Goal: Navigation & Orientation: Find specific page/section

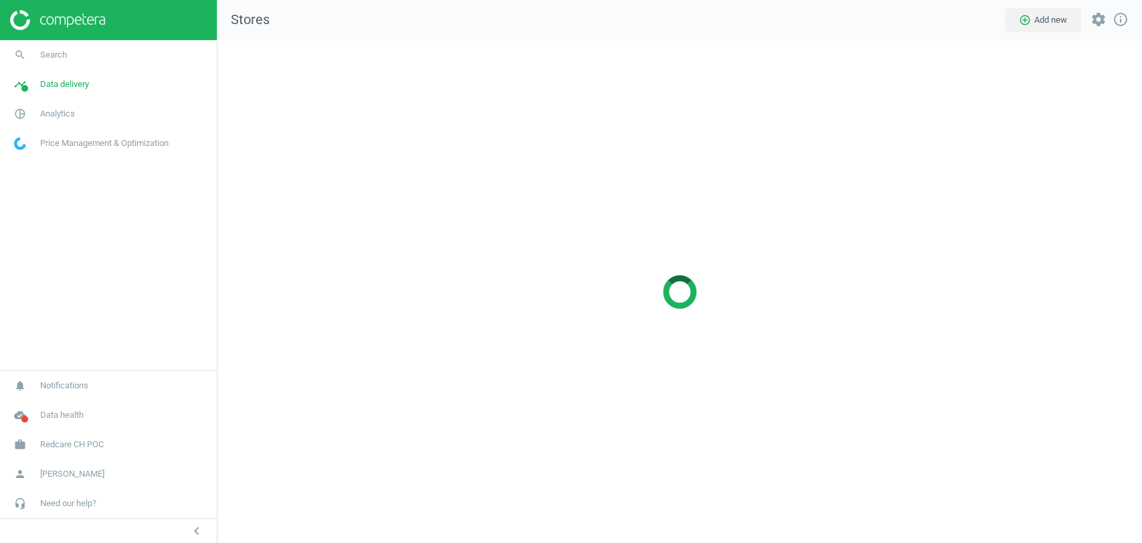
scroll to position [525, 948]
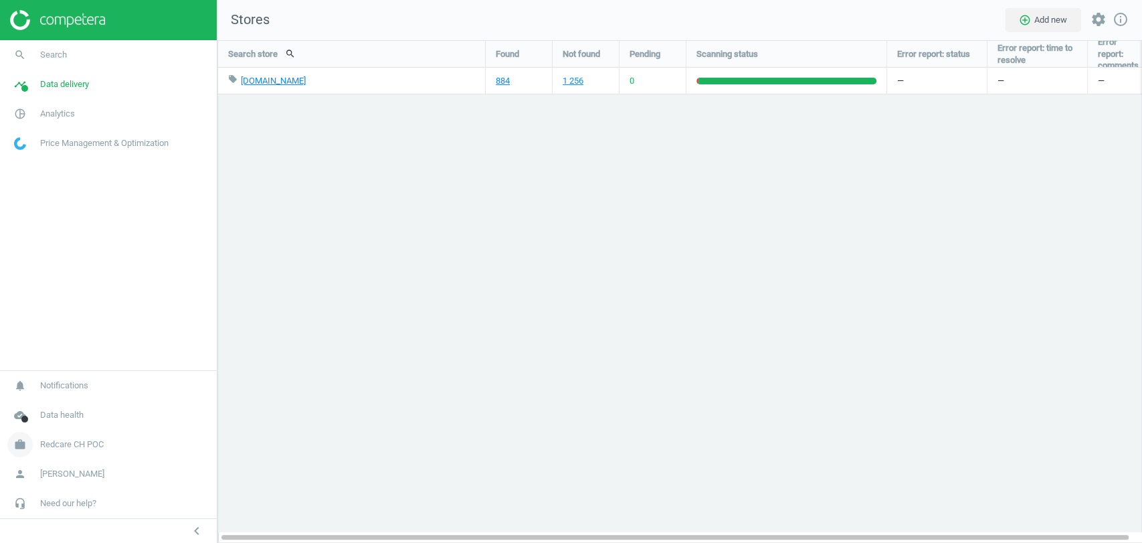
click at [93, 444] on span "Redcare CH POC" at bounding box center [72, 444] width 64 height 12
click at [44, 396] on link "Switch campaign" at bounding box center [108, 405] width 217 height 20
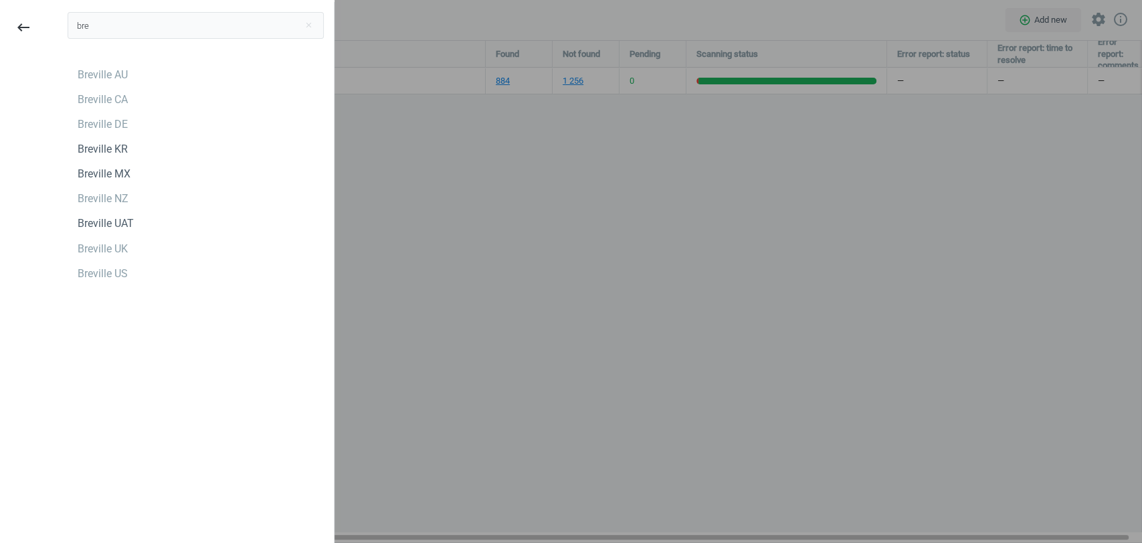
type input "bre"
click at [118, 339] on div "bre close Breville AU Breville CA Breville DE Breville KR Breville MX Breville …" at bounding box center [196, 273] width 276 height 543
click at [102, 250] on div "Breville UK" at bounding box center [103, 249] width 50 height 15
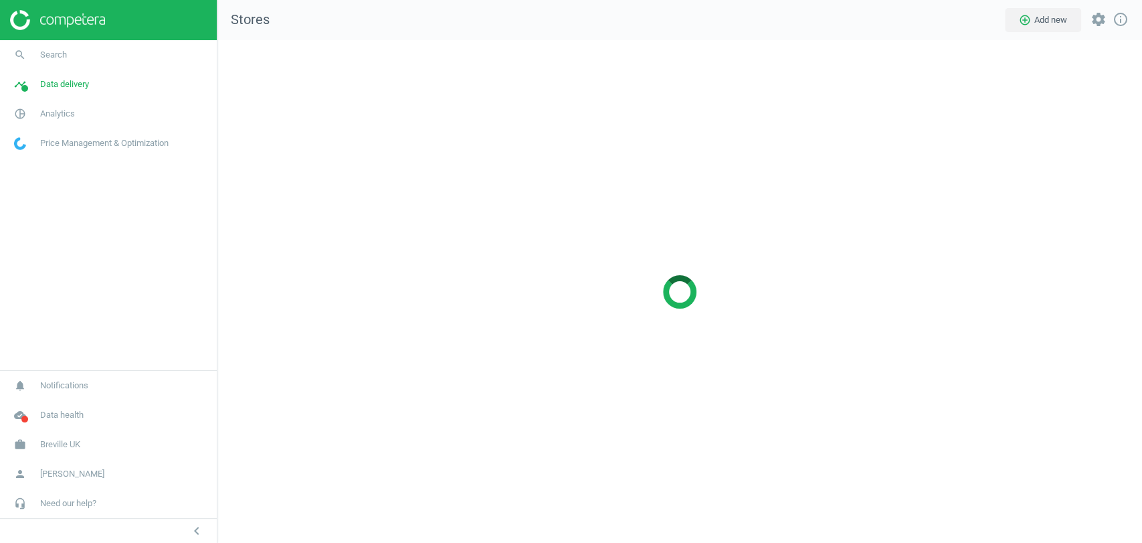
scroll to position [525, 948]
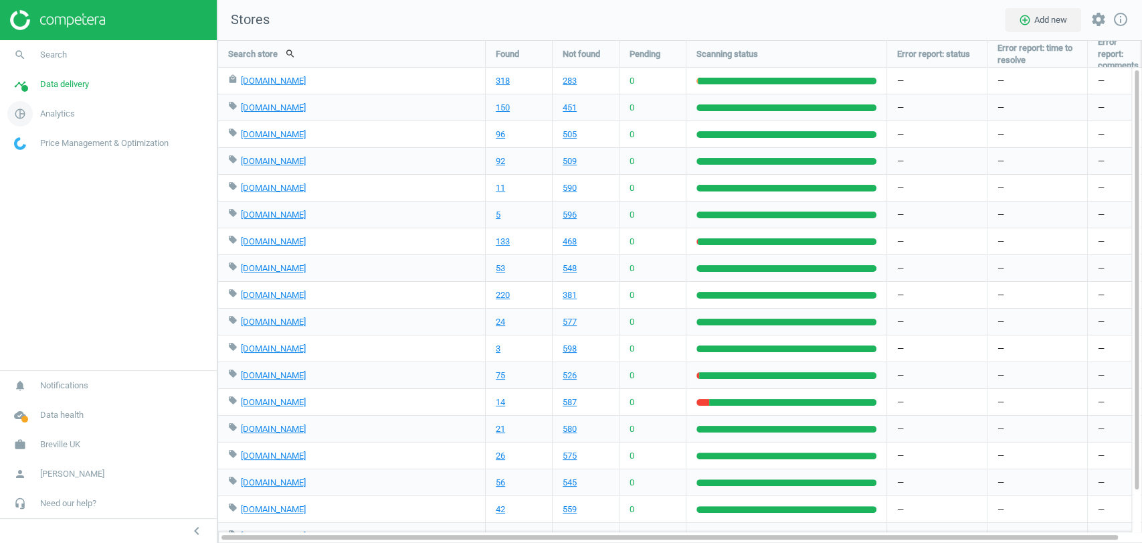
click at [66, 120] on link "pie_chart_outlined Analytics" at bounding box center [108, 113] width 217 height 29
click at [37, 161] on span "Products" at bounding box center [30, 162] width 31 height 11
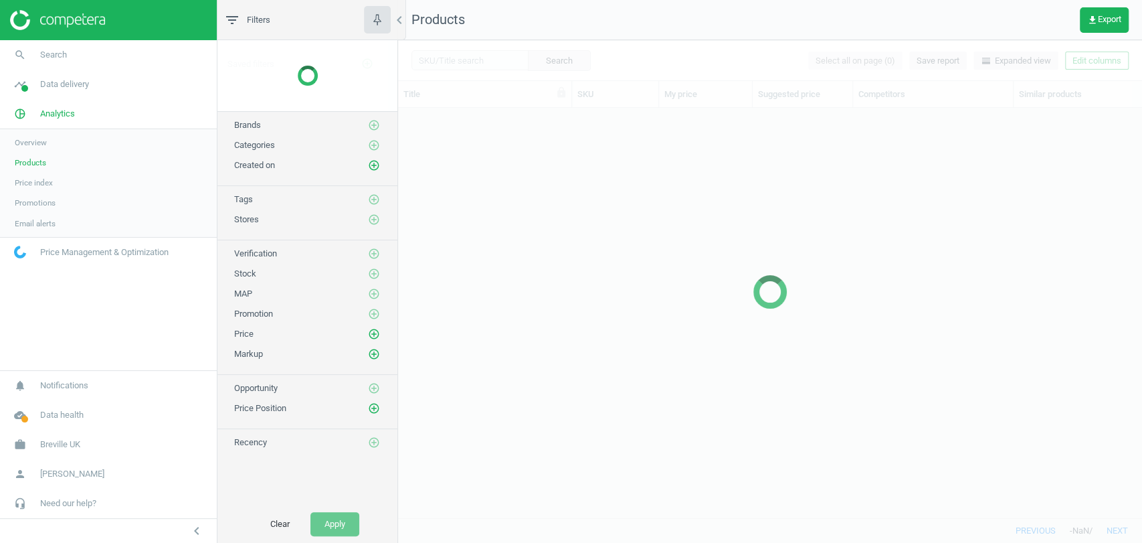
scroll to position [386, 732]
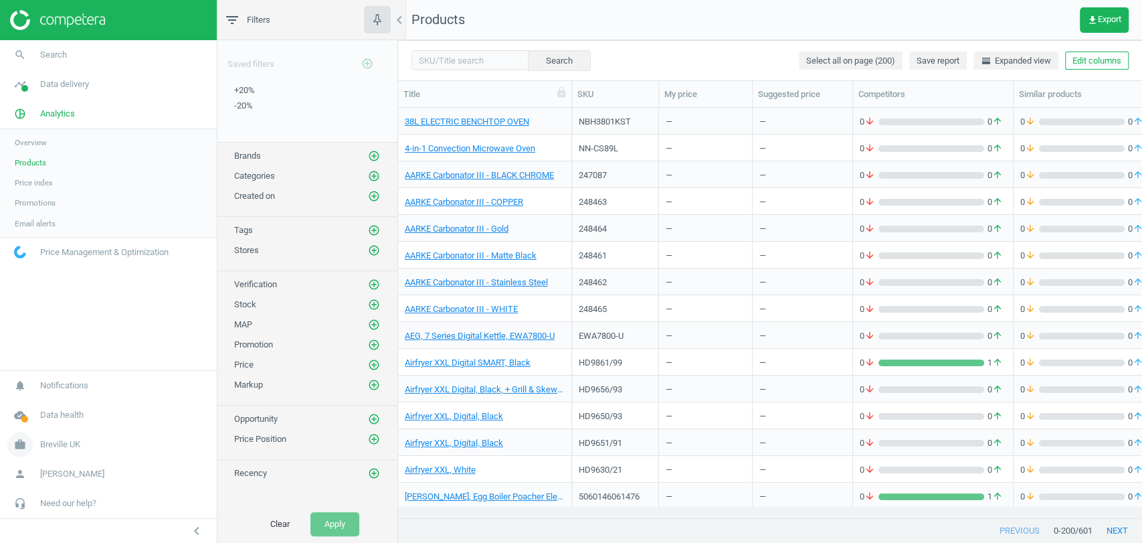
click at [76, 448] on span "Breville UK" at bounding box center [60, 444] width 40 height 12
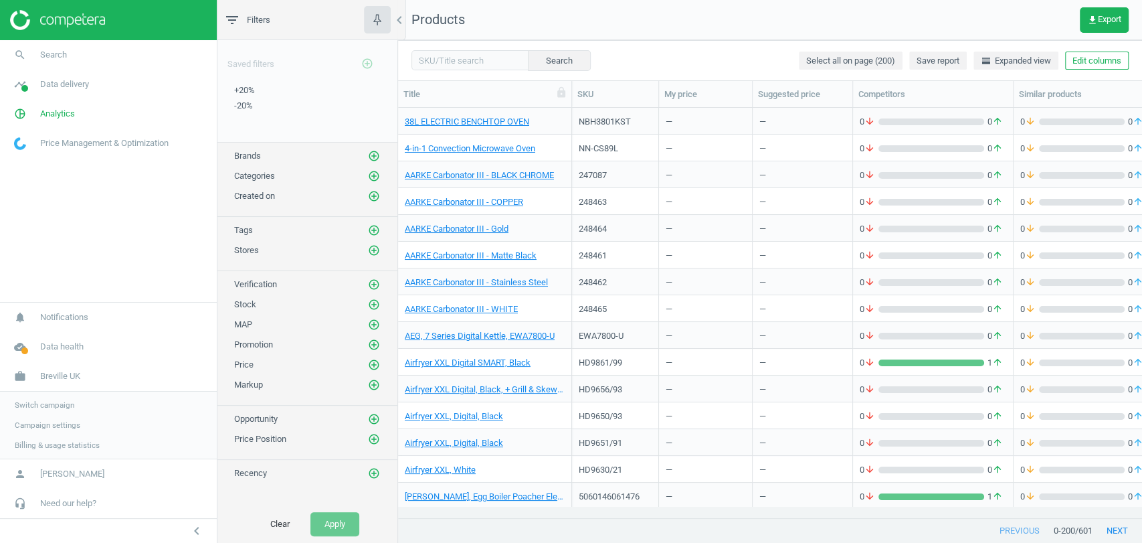
click at [35, 406] on span "Switch campaign" at bounding box center [45, 405] width 60 height 11
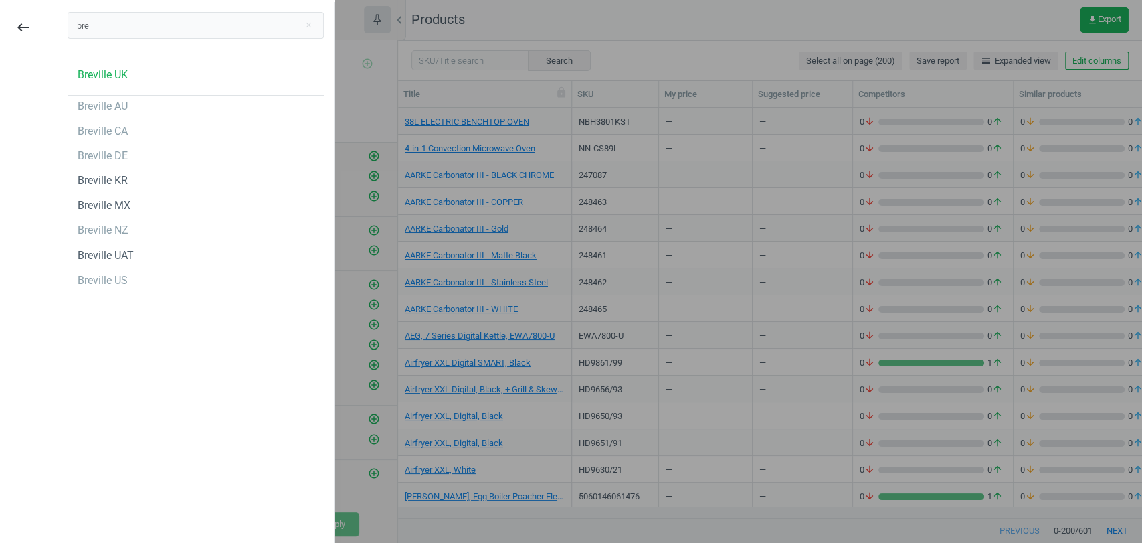
type input "bre"
click at [125, 282] on div "Breville US" at bounding box center [196, 280] width 256 height 21
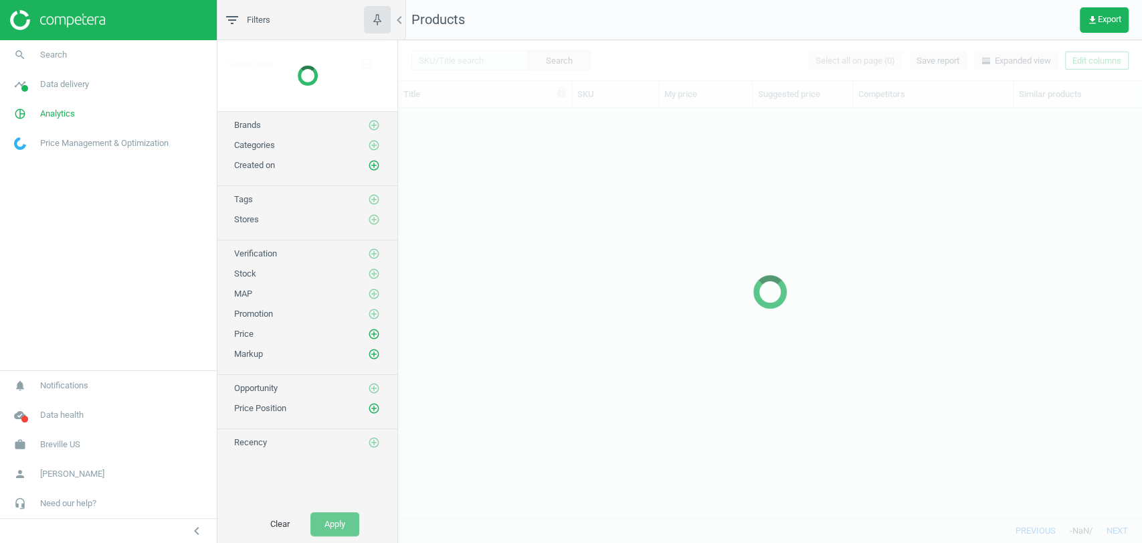
scroll to position [386, 732]
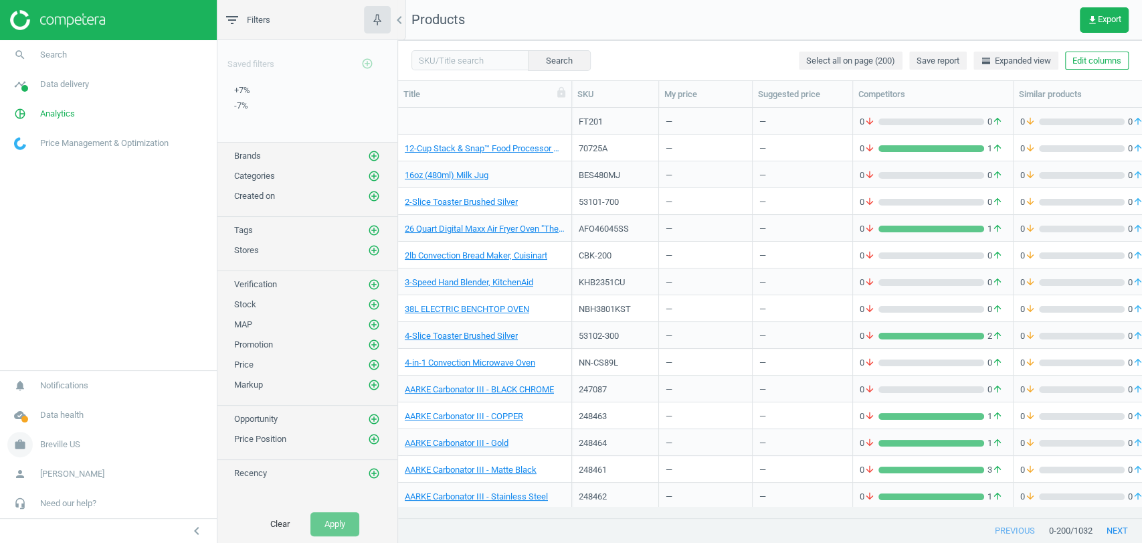
click at [53, 440] on span "Breville US" at bounding box center [60, 444] width 40 height 12
click at [50, 400] on span "Switch campaign" at bounding box center [45, 405] width 60 height 11
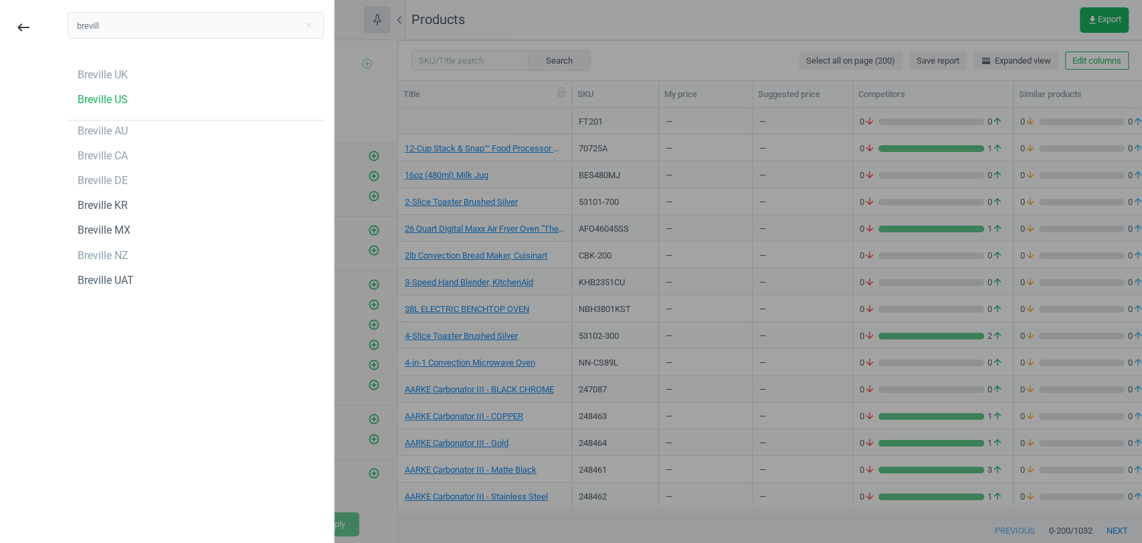
type input "brevill"
click at [139, 131] on div "Breville AU" at bounding box center [196, 130] width 256 height 21
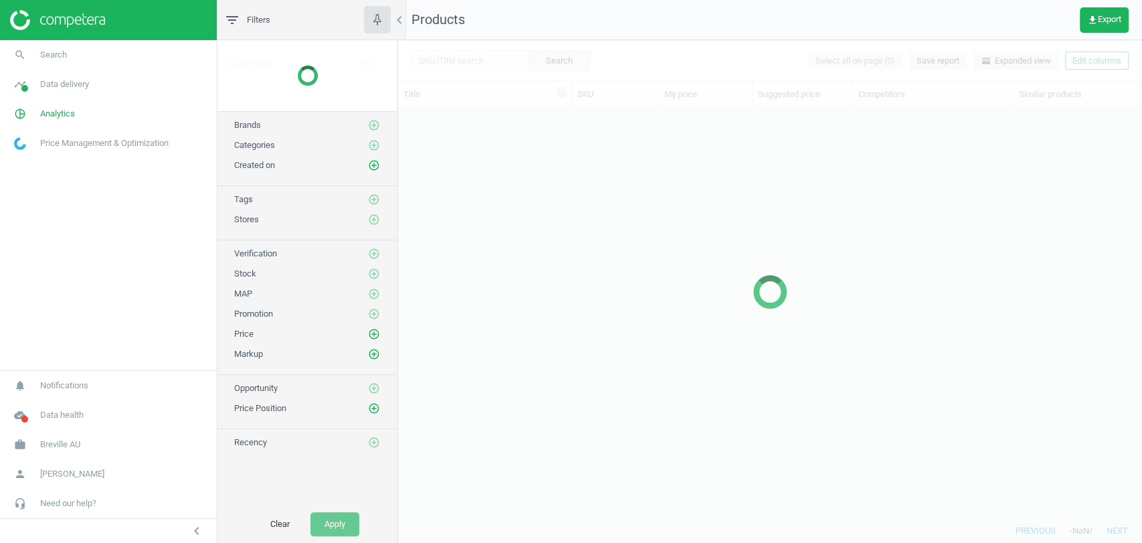
scroll to position [386, 732]
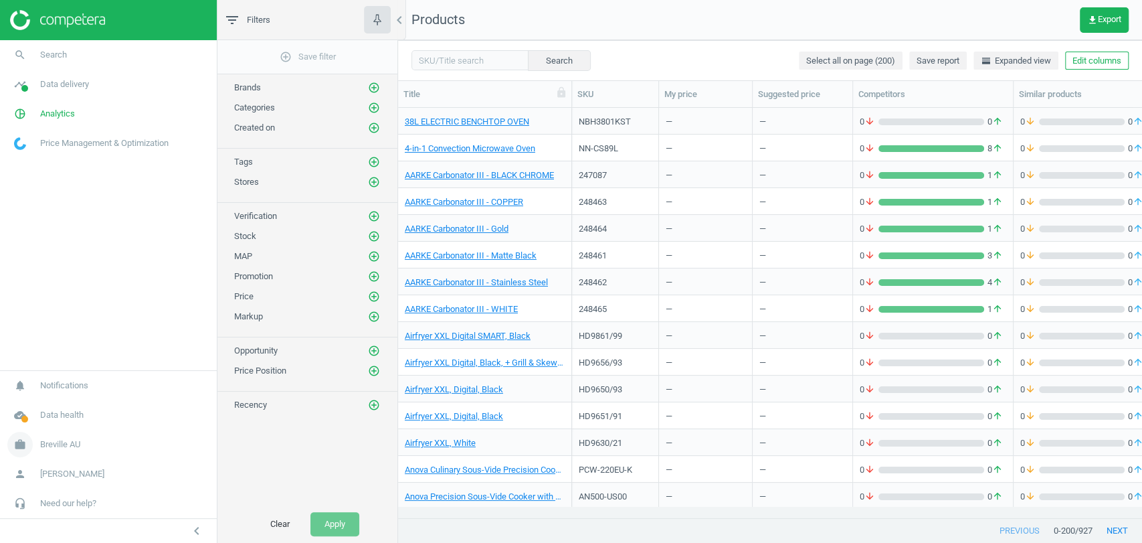
click at [56, 432] on link "work Breville AU" at bounding box center [108, 444] width 217 height 29
click at [48, 405] on span "Switch campaign" at bounding box center [45, 405] width 60 height 11
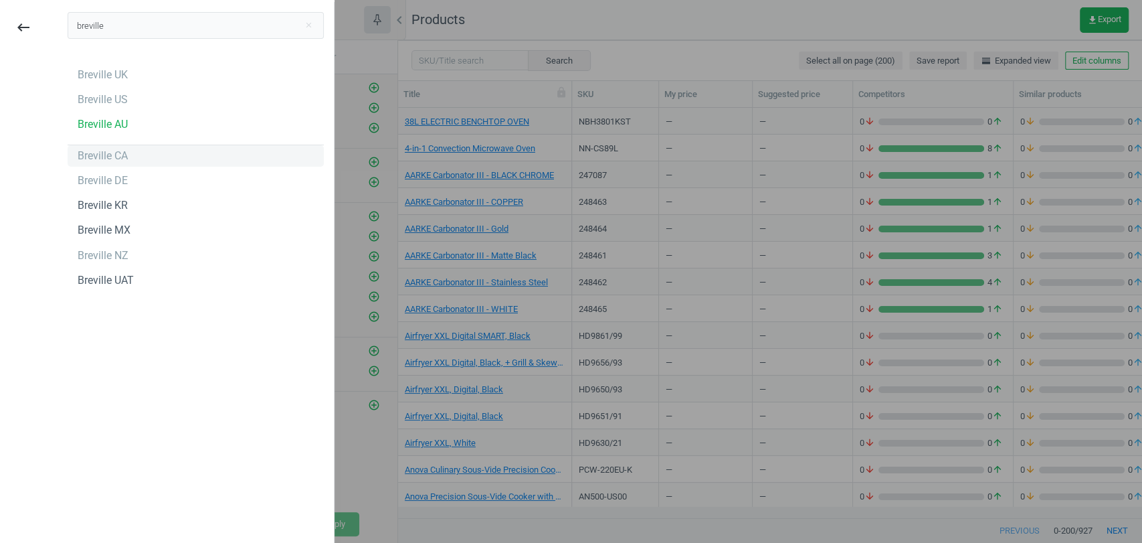
type input "breville"
click at [114, 153] on div "Breville CA" at bounding box center [103, 156] width 50 height 15
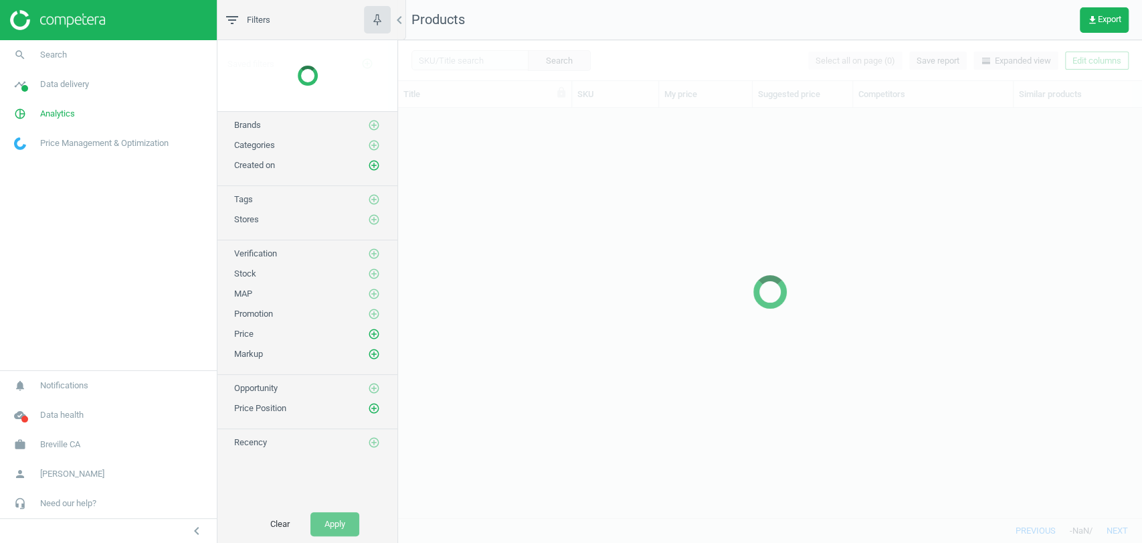
scroll to position [386, 732]
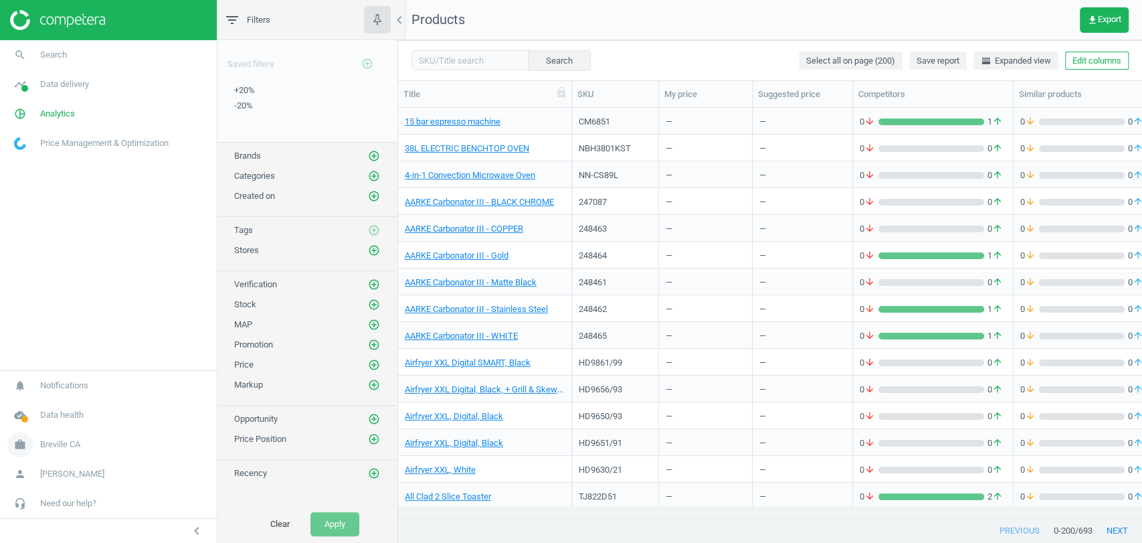
click at [75, 448] on span "Breville CA" at bounding box center [60, 444] width 40 height 12
click at [43, 404] on span "Switch campaign" at bounding box center [45, 405] width 60 height 11
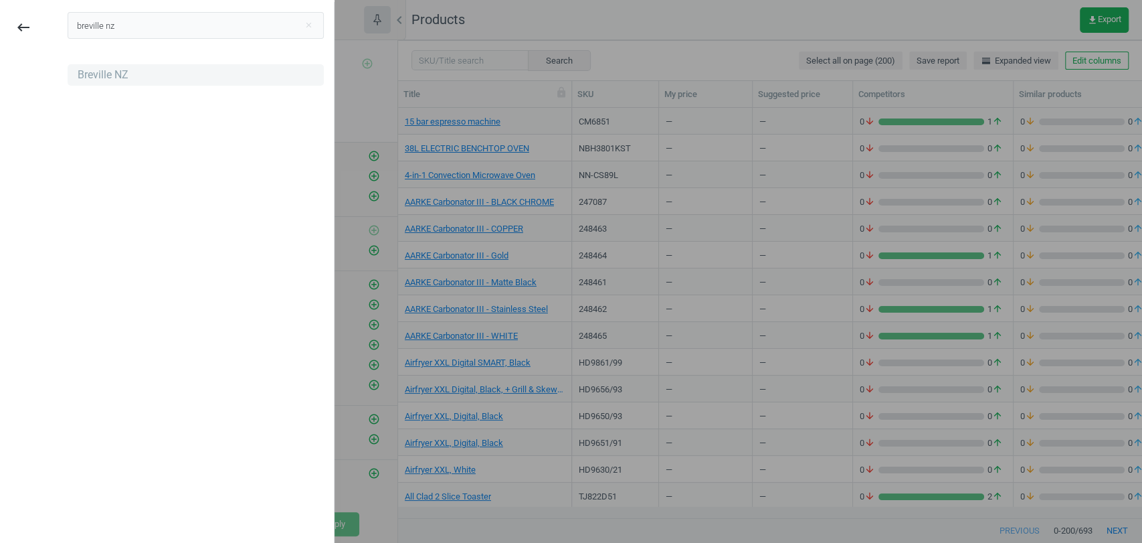
type input "breville nz"
click at [126, 72] on div "Breville NZ" at bounding box center [103, 75] width 51 height 15
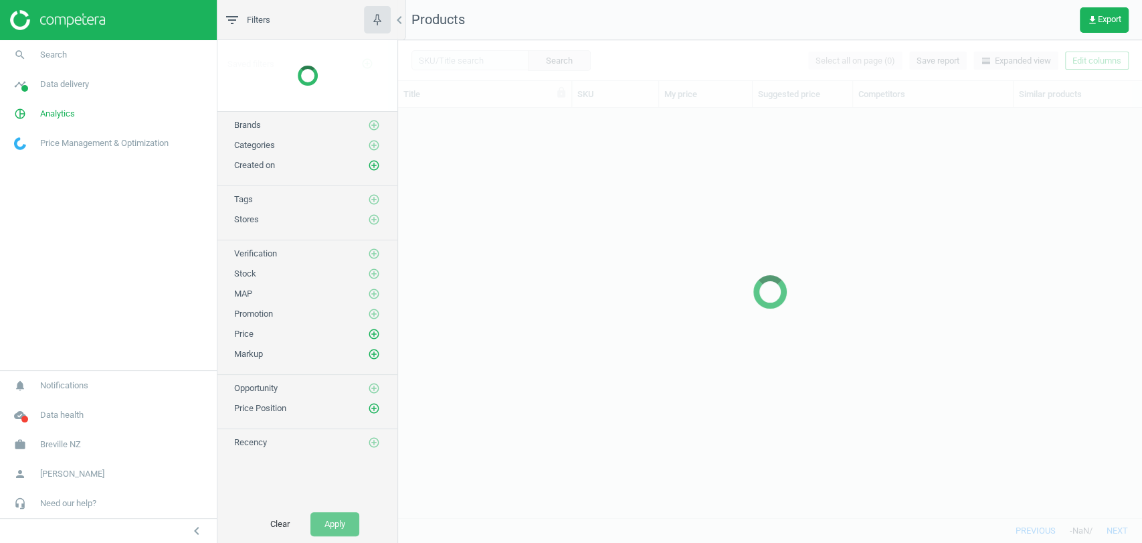
scroll to position [386, 732]
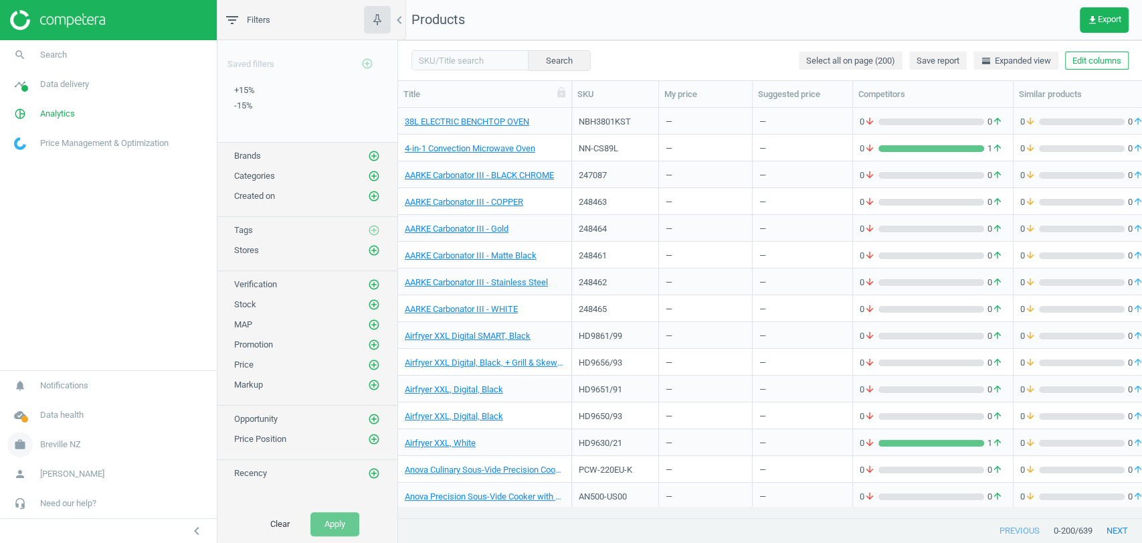
click at [72, 442] on span "Breville NZ" at bounding box center [60, 444] width 41 height 12
click at [35, 408] on span "Switch campaign" at bounding box center [45, 405] width 60 height 11
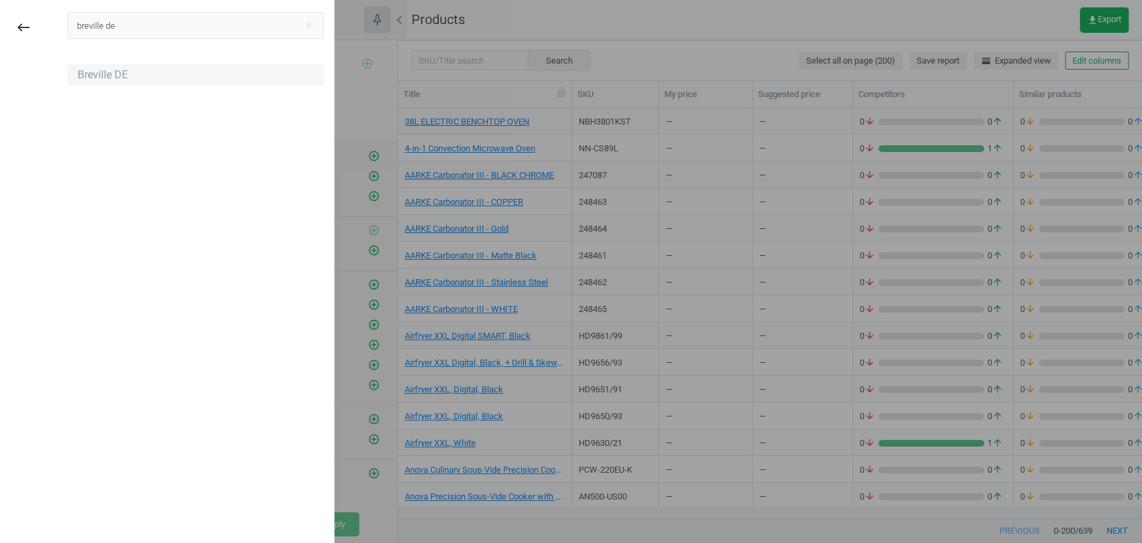
type input "breville de"
click at [106, 77] on div "Breville DE" at bounding box center [103, 75] width 50 height 15
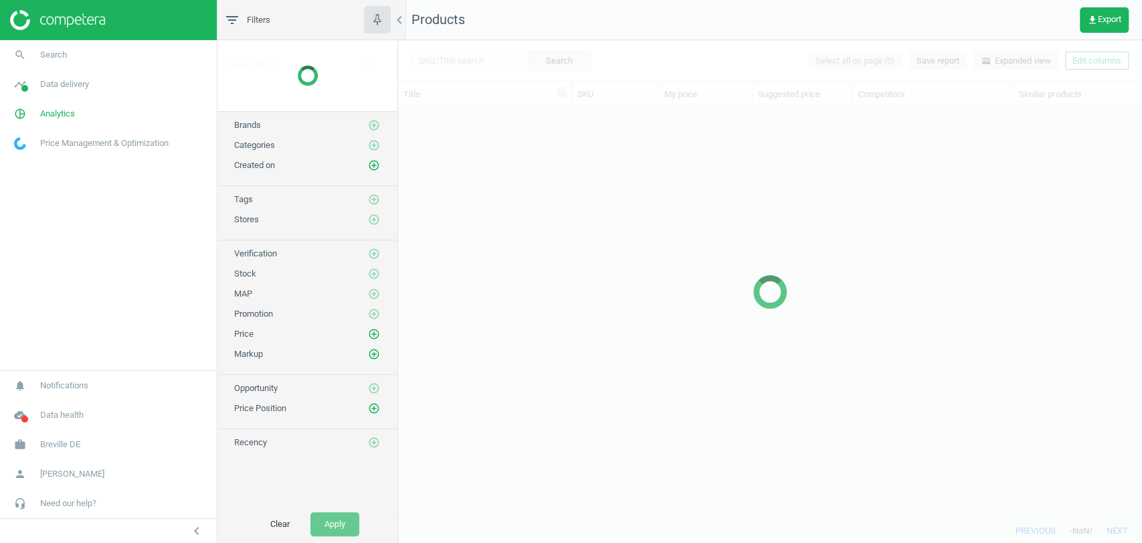
scroll to position [386, 732]
